Goal: Task Accomplishment & Management: Manage account settings

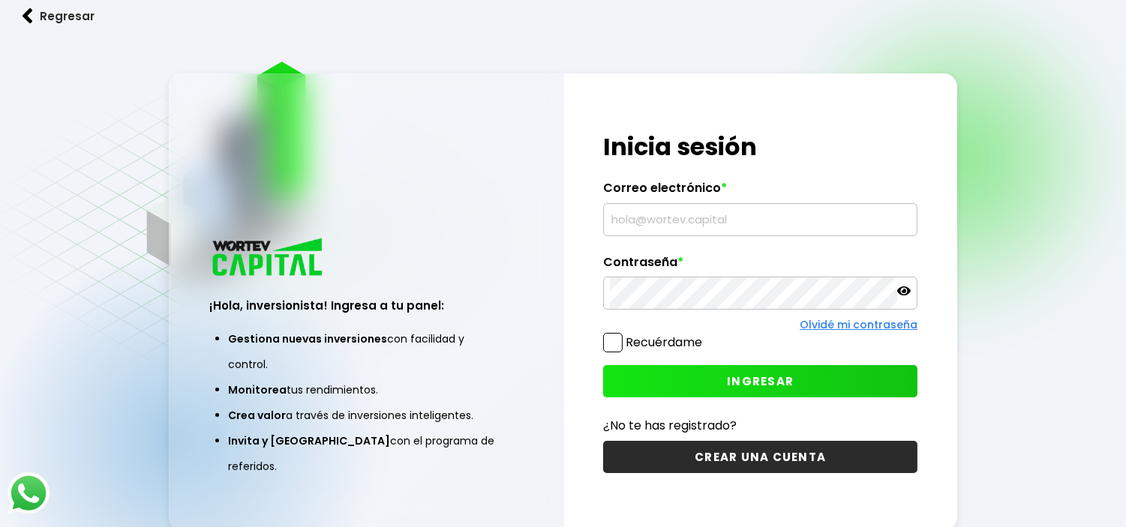
type input "wortev276@gmail.com"
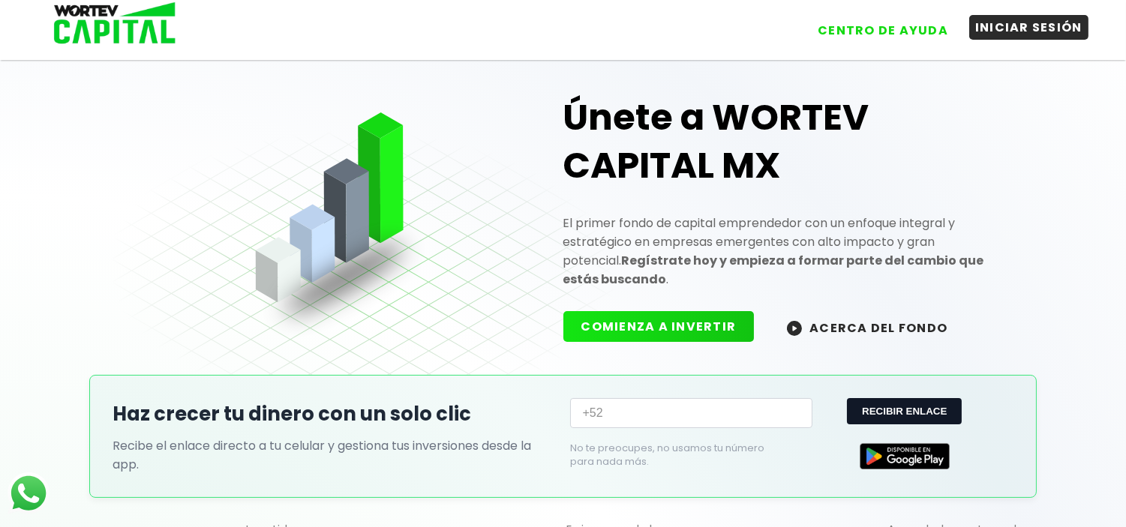
click at [1053, 36] on button "INICIAR SESIÓN" at bounding box center [1028, 27] width 119 height 25
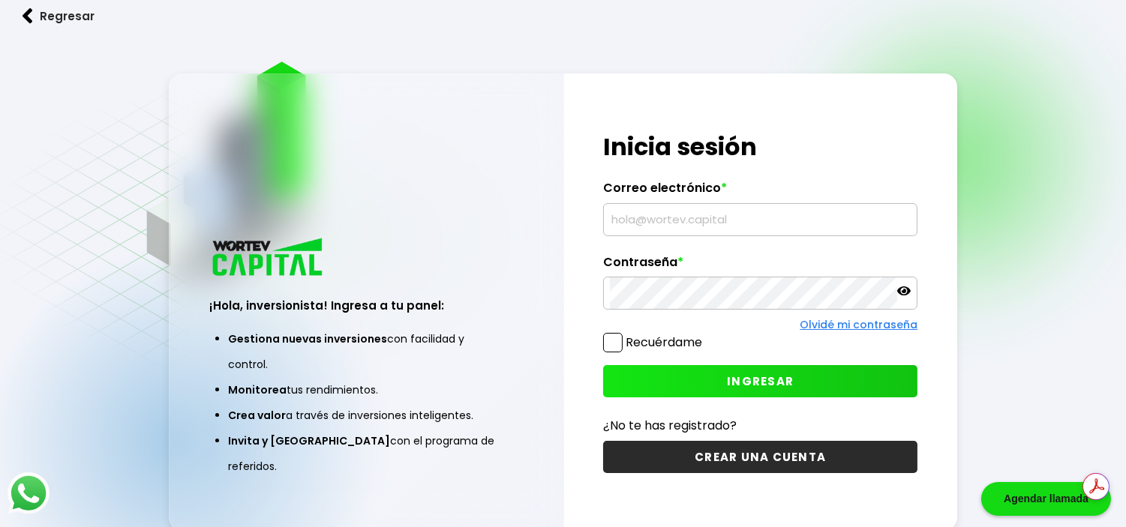
click at [759, 223] on input "text" at bounding box center [760, 220] width 301 height 32
type input "wortev276@gmail.com"
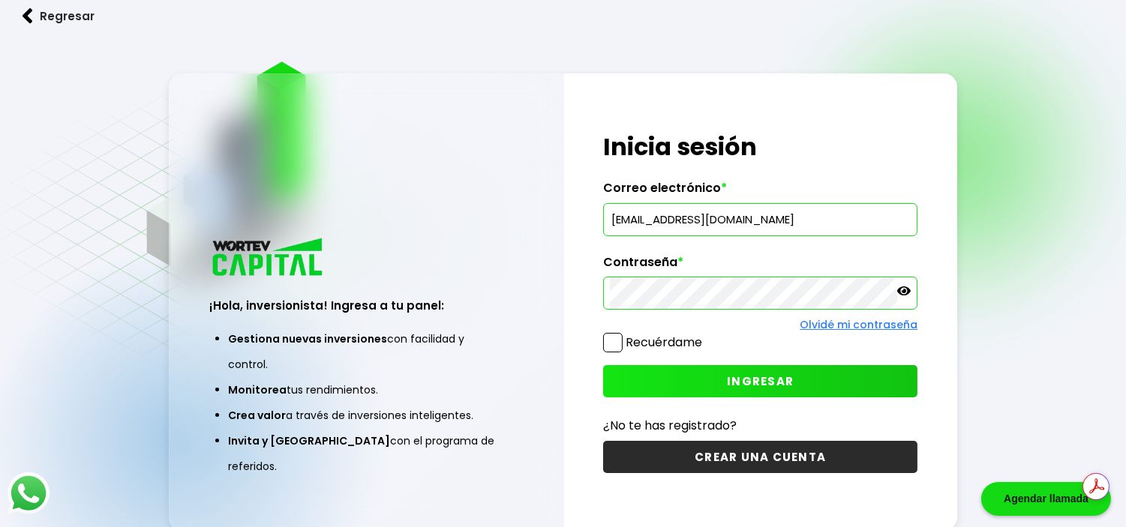
click at [676, 381] on button "INGRESAR" at bounding box center [760, 381] width 314 height 32
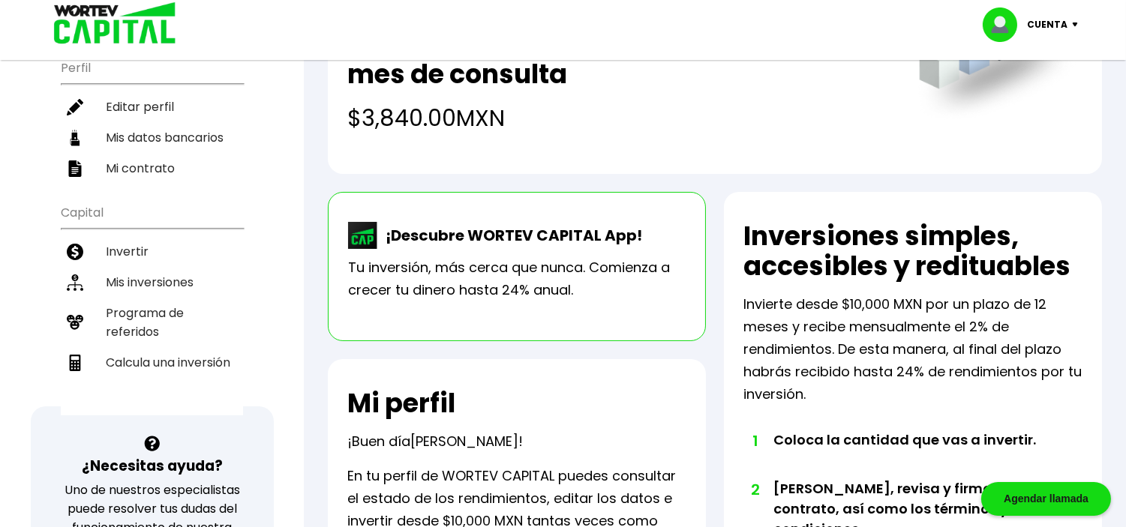
scroll to position [167, 0]
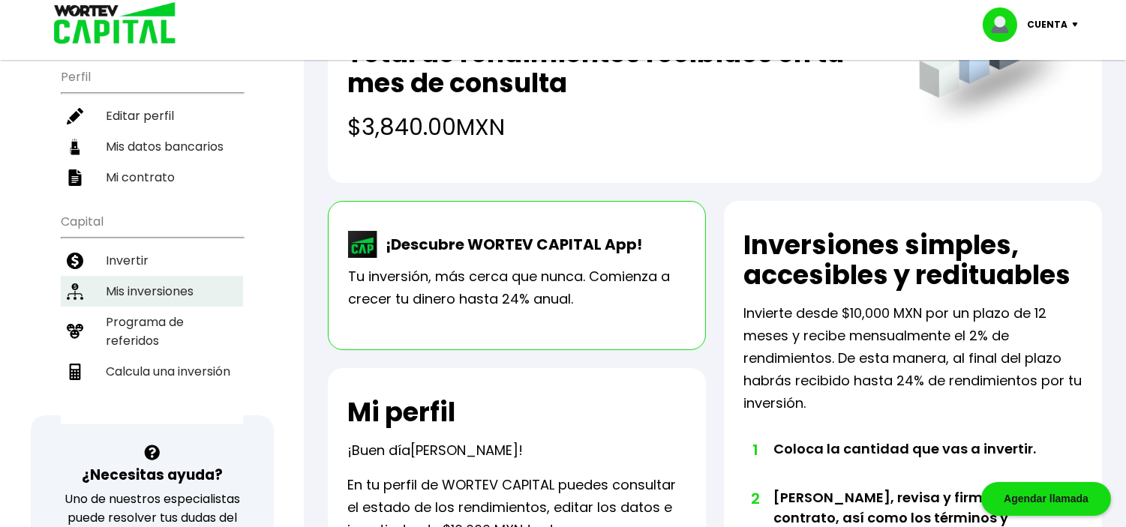
click at [143, 285] on li "Mis inversiones" at bounding box center [152, 291] width 182 height 31
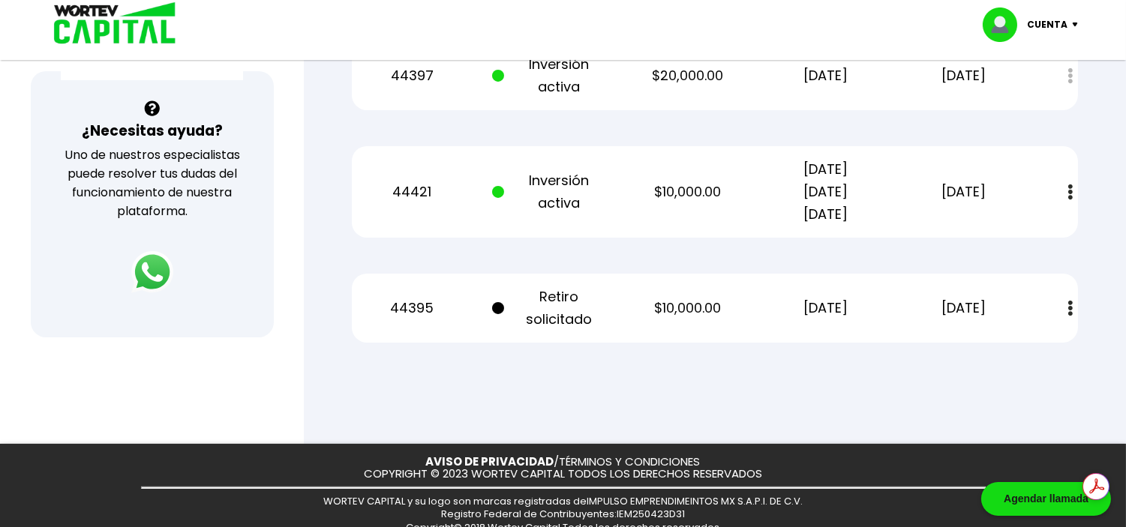
scroll to position [533, 0]
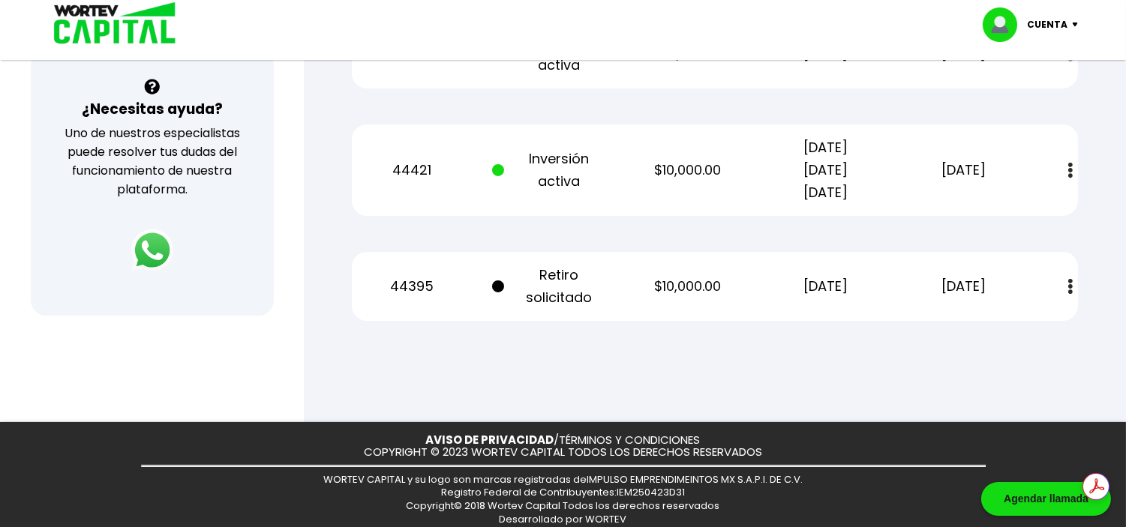
click at [1073, 279] on button at bounding box center [1070, 287] width 21 height 32
